Goal: Task Accomplishment & Management: Use online tool/utility

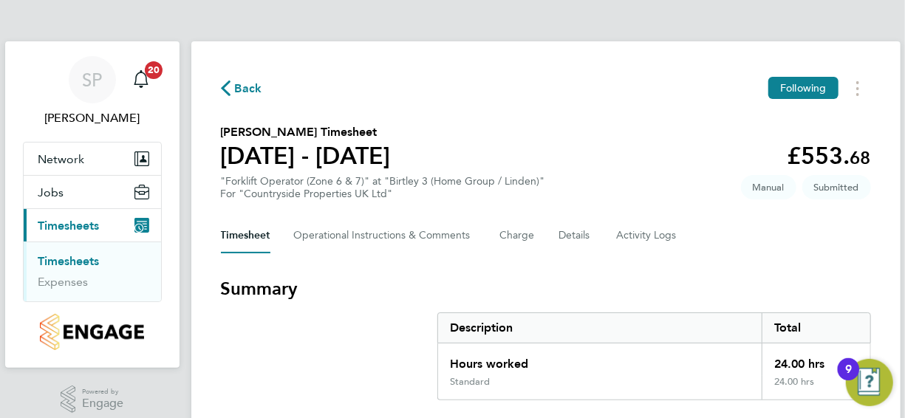
click at [81, 262] on link "Timesheets" at bounding box center [68, 261] width 61 height 14
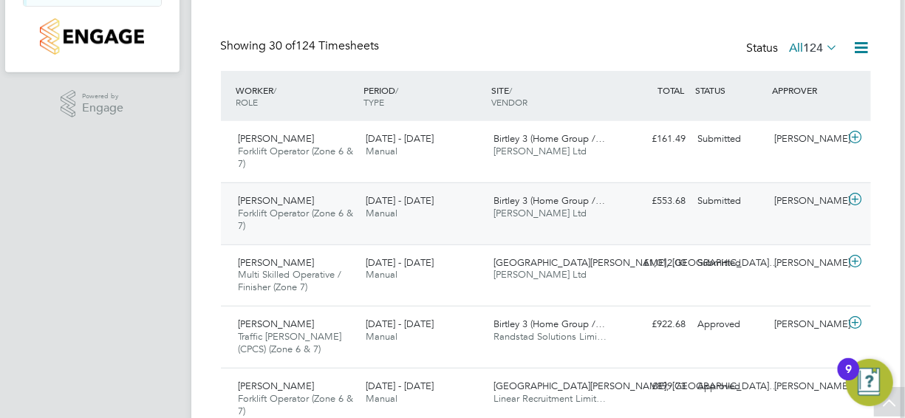
click at [273, 195] on span "[PERSON_NAME]" at bounding box center [277, 200] width 76 height 13
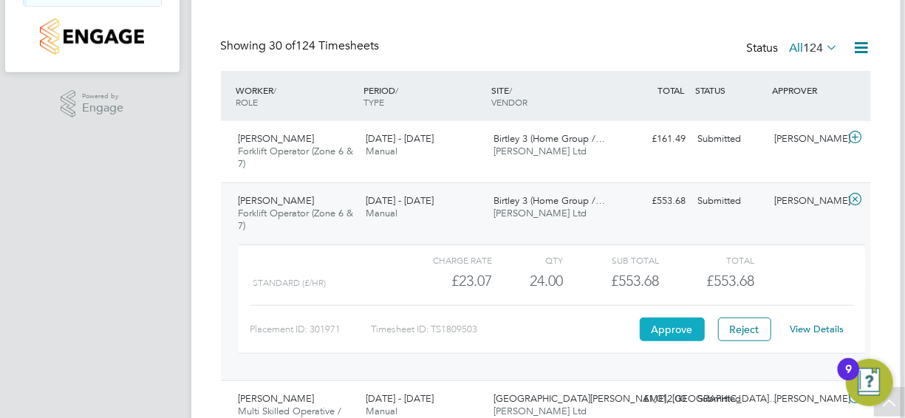
click at [684, 333] on button "Approve" at bounding box center [672, 330] width 65 height 24
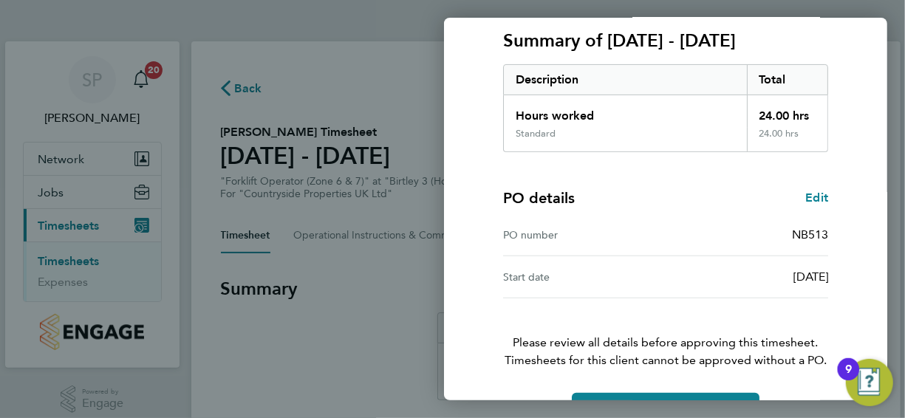
scroll to position [246, 0]
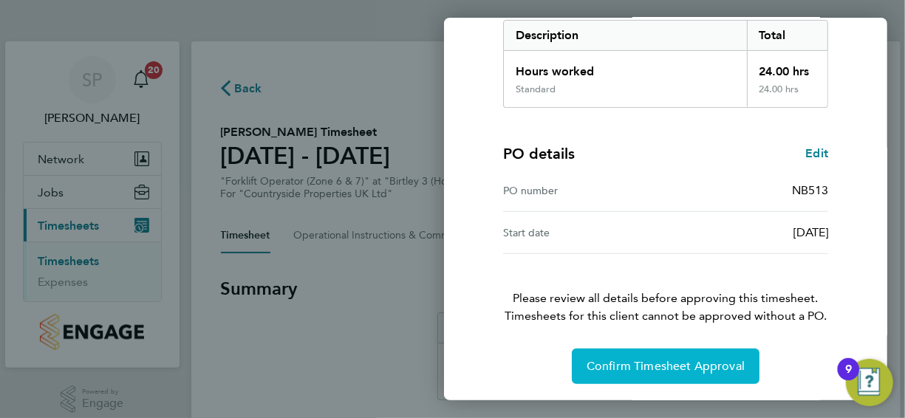
click at [608, 371] on span "Confirm Timesheet Approval" at bounding box center [666, 366] width 158 height 15
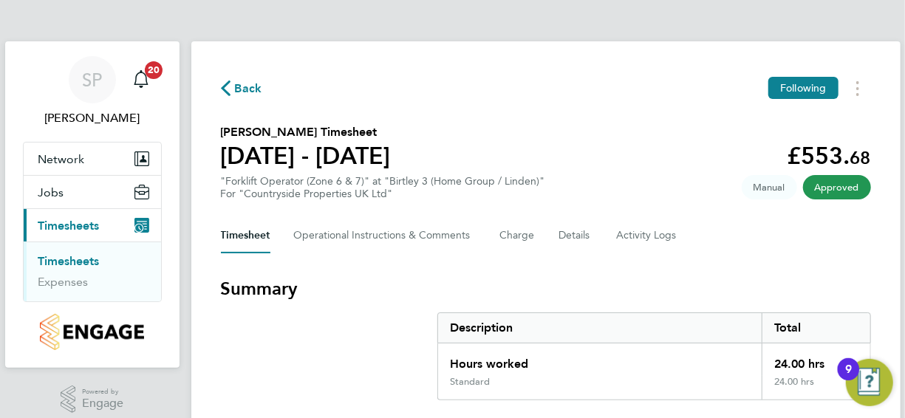
click at [83, 263] on link "Timesheets" at bounding box center [68, 261] width 61 height 14
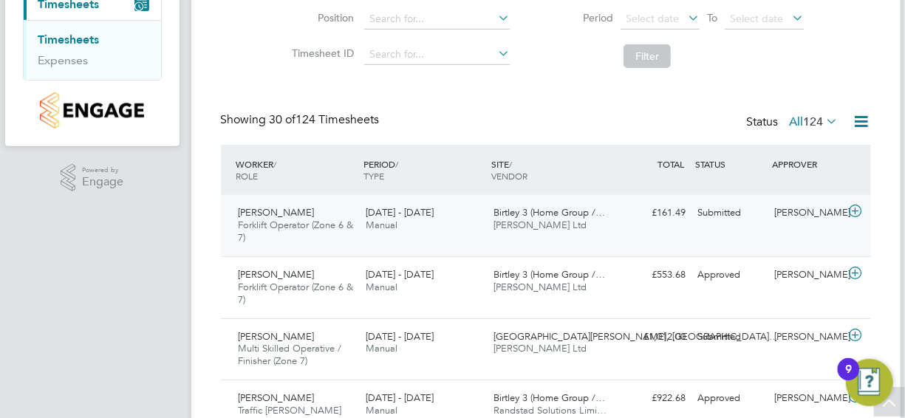
click at [290, 211] on span "[PERSON_NAME]" at bounding box center [277, 212] width 76 height 13
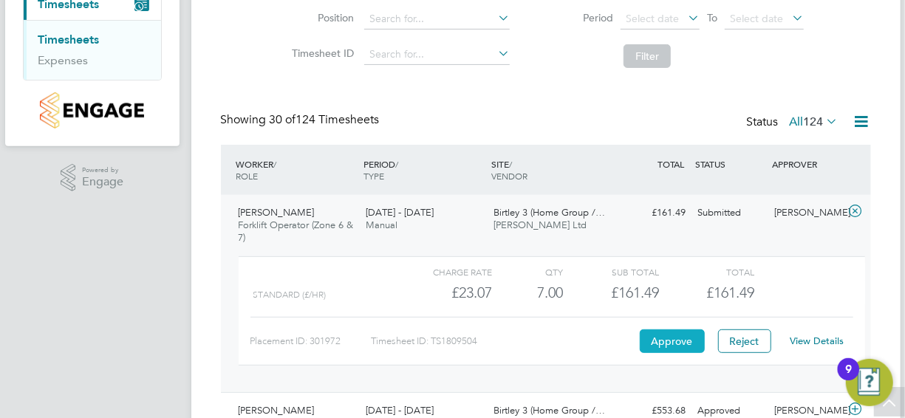
click at [687, 340] on button "Approve" at bounding box center [672, 342] width 65 height 24
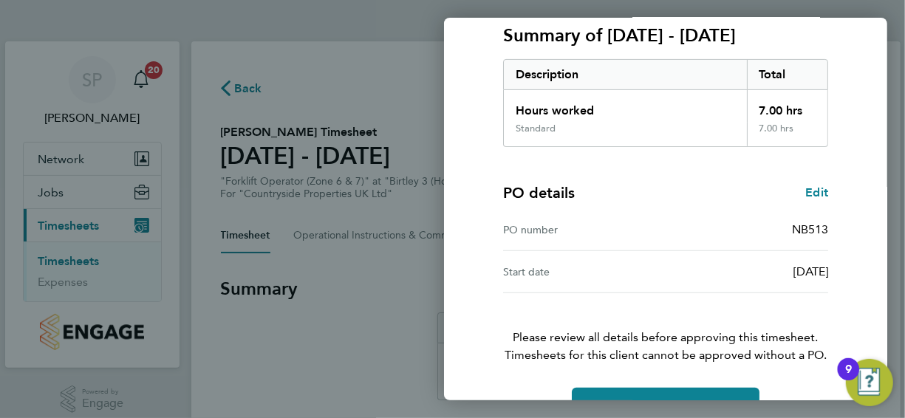
scroll to position [246, 0]
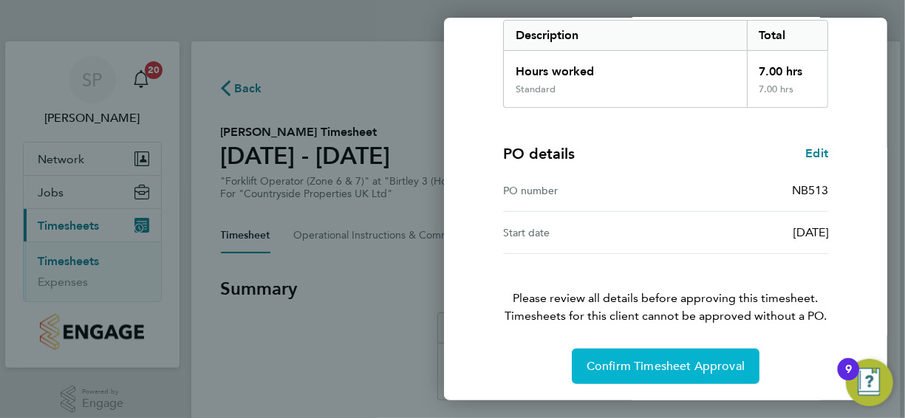
click at [676, 367] on span "Confirm Timesheet Approval" at bounding box center [666, 366] width 158 height 15
